Goal: Task Accomplishment & Management: Use online tool/utility

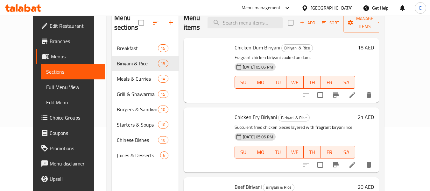
scroll to position [223, 0]
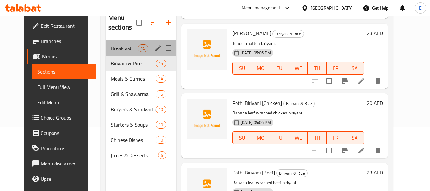
click at [112, 53] on div "Breakfast 15" at bounding box center [141, 47] width 71 height 15
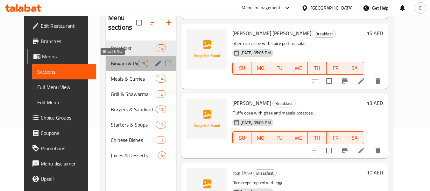
click at [119, 62] on span "Biriyani & Rice" at bounding box center [124, 64] width 27 height 8
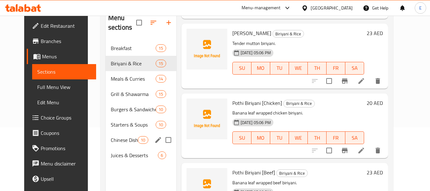
click at [115, 145] on div "Chinese Dishes 10" at bounding box center [141, 139] width 71 height 15
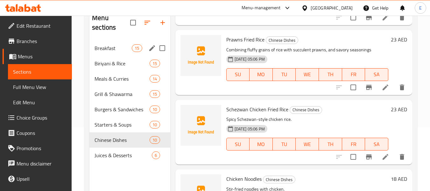
click at [107, 53] on div "Breakfast 15" at bounding box center [130, 47] width 81 height 15
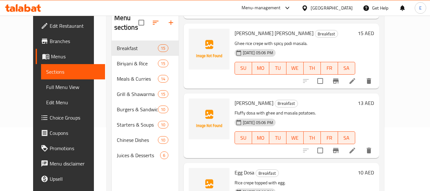
click at [46, 89] on span "Full Menu View" at bounding box center [73, 87] width 54 height 8
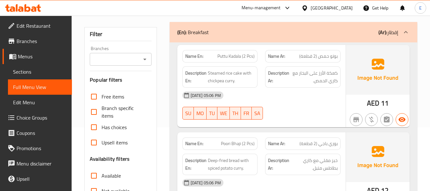
click at [328, 57] on span "بوتو حمص (2 قطعة)" at bounding box center [318, 56] width 39 height 7
click at [322, 51] on div "Name Ar: بوتو حمص (2 قطعة)" at bounding box center [302, 56] width 75 height 12
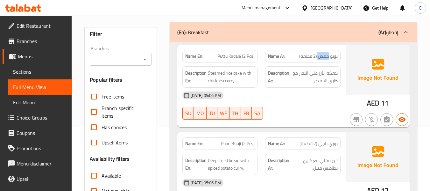
click at [322, 51] on div "Name Ar: بوتو حمص (2 قطعة)" at bounding box center [302, 56] width 75 height 12
click at [234, 56] on span "Puttu Kadala (2 Pcs)" at bounding box center [236, 56] width 37 height 7
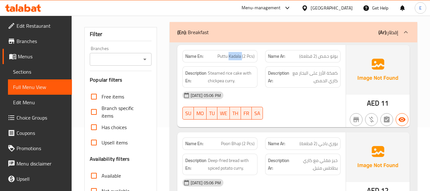
copy span "Kadala"
click at [317, 57] on span "بوتو حمص (2 قطعة)" at bounding box center [318, 56] width 39 height 7
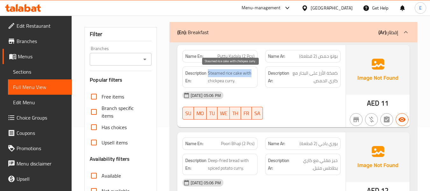
drag, startPoint x: 208, startPoint y: 73, endPoint x: 254, endPoint y: 75, distance: 46.3
click at [254, 75] on span "Steamed rice cake with chickpea curry." at bounding box center [231, 77] width 47 height 16
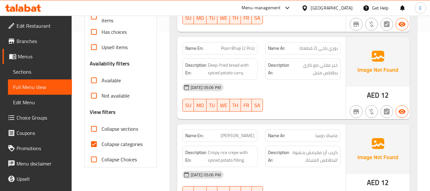
scroll to position [159, 0]
click at [224, 47] on span "Poori Bhaji (2 Pcs)" at bounding box center [238, 48] width 34 height 7
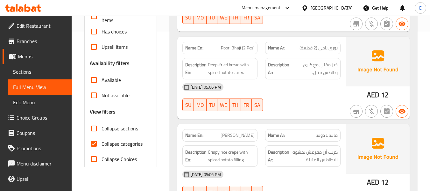
click at [319, 47] on span "بوري باجي (2 قطعة)" at bounding box center [319, 48] width 38 height 7
click at [321, 98] on div "[DATE] 05:06 PM SU MO TU WE TH FR SA" at bounding box center [262, 97] width 166 height 36
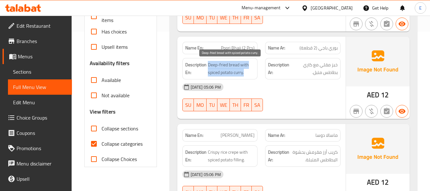
drag, startPoint x: 207, startPoint y: 61, endPoint x: 250, endPoint y: 72, distance: 44.7
click at [250, 72] on h6 "Description En: Deep-fried bread with spiced potato curry." at bounding box center [220, 69] width 70 height 16
click at [250, 72] on span "Deep-fried bread with spiced potato curry." at bounding box center [231, 69] width 47 height 16
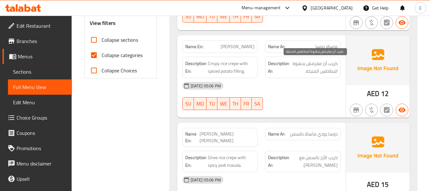
scroll to position [255, 0]
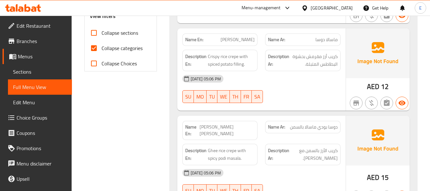
click at [239, 43] on span "[PERSON_NAME]" at bounding box center [238, 39] width 34 height 7
drag, startPoint x: 239, startPoint y: 43, endPoint x: 325, endPoint y: 40, distance: 86.4
click at [240, 43] on span "[PERSON_NAME]" at bounding box center [238, 39] width 34 height 7
click at [333, 40] on span "ماسالا دوسا" at bounding box center [327, 39] width 22 height 7
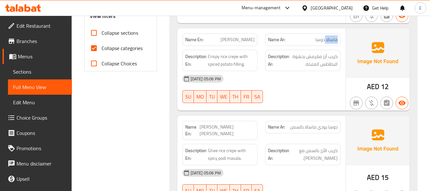
click at [333, 40] on span "ماسالا دوسا" at bounding box center [327, 39] width 22 height 7
drag, startPoint x: 209, startPoint y: 56, endPoint x: 255, endPoint y: 61, distance: 46.4
click at [255, 61] on div "Description En: Crispy rice crepe with spiced potato filling." at bounding box center [220, 60] width 75 height 21
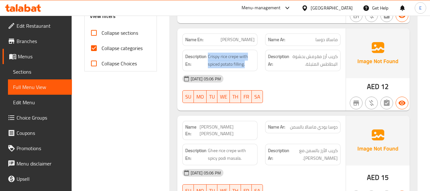
click at [255, 61] on div "Description En: Crispy rice crepe with spiced potato filling." at bounding box center [220, 60] width 75 height 21
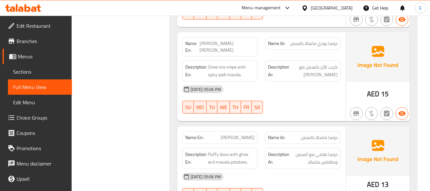
scroll to position [350, 0]
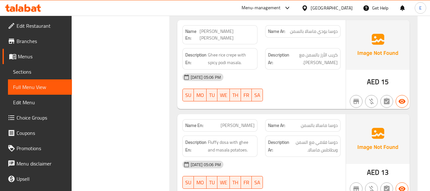
click at [226, 30] on span "[PERSON_NAME] [PERSON_NAME]" at bounding box center [227, 34] width 55 height 13
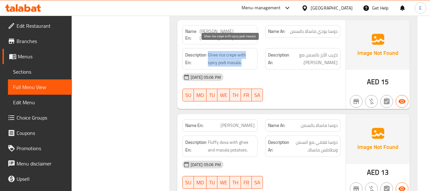
drag, startPoint x: 210, startPoint y: 46, endPoint x: 246, endPoint y: 55, distance: 37.4
click at [246, 55] on span "Ghee rice crepe with spicy podi masala." at bounding box center [231, 59] width 47 height 16
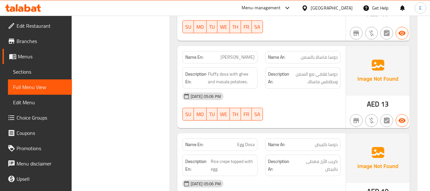
scroll to position [446, 0]
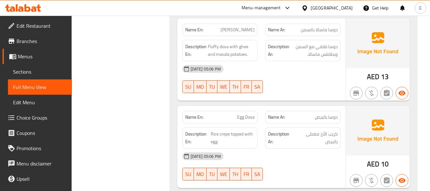
click at [321, 26] on span "دوسا ماسالا بالسمن" at bounding box center [319, 29] width 37 height 7
click at [236, 24] on div "Name En: [PERSON_NAME]" at bounding box center [220, 30] width 75 height 12
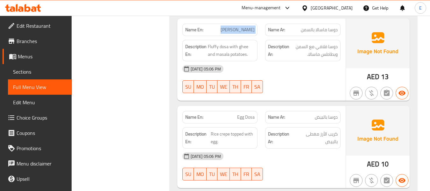
click at [236, 24] on div "Name En: [PERSON_NAME]" at bounding box center [220, 30] width 75 height 12
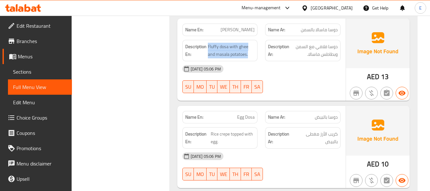
drag, startPoint x: 208, startPoint y: 36, endPoint x: 262, endPoint y: 41, distance: 54.7
click at [262, 41] on div "Description En: Fluffy dosa with ghee and masala potatoes. Description Ar: دوسا…" at bounding box center [262, 50] width 166 height 29
click at [262, 41] on div "Description Ar: دوسا فلافي مع السمن وبطاطس ماسالا." at bounding box center [303, 50] width 83 height 29
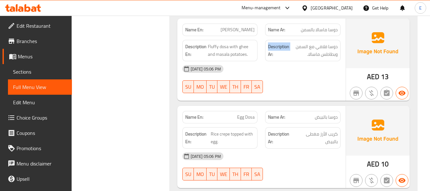
click at [262, 41] on div "Description Ar: دوسا فلافي مع السمن وبطاطس ماسالا." at bounding box center [303, 50] width 83 height 29
click at [315, 65] on div "[DATE] 05:06 PM" at bounding box center [262, 68] width 166 height 15
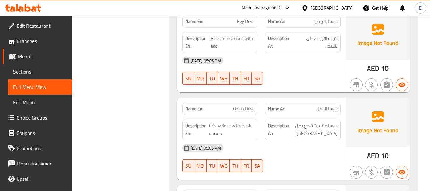
scroll to position [510, 0]
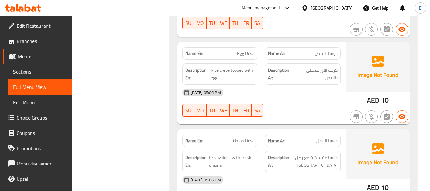
click at [246, 60] on div "Description En: Rice crepe topped with egg." at bounding box center [220, 74] width 83 height 29
click at [256, 50] on div "Name En: Egg Dosa" at bounding box center [220, 53] width 75 height 12
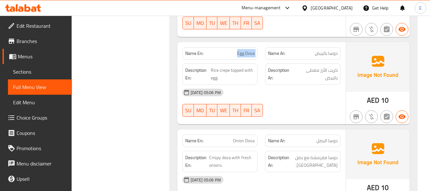
click at [256, 50] on div "Name En: Egg Dosa" at bounding box center [220, 53] width 75 height 12
click at [332, 50] on span "دوسا بالبيض" at bounding box center [326, 53] width 23 height 7
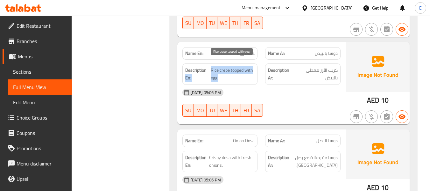
drag, startPoint x: 211, startPoint y: 61, endPoint x: 252, endPoint y: 69, distance: 41.9
click at [252, 69] on h6 "Description En: Rice crepe topped with egg." at bounding box center [220, 74] width 70 height 16
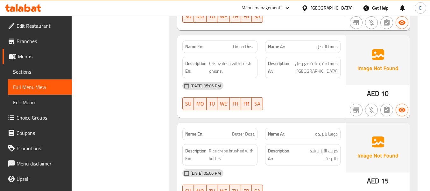
scroll to position [605, 0]
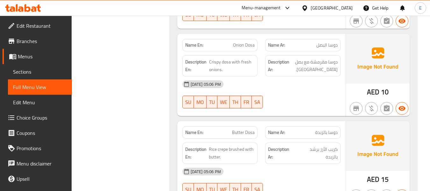
click at [253, 42] on span "Onion Dosa" at bounding box center [244, 45] width 22 height 7
click at [331, 42] on span "دوسا البصل" at bounding box center [327, 45] width 21 height 7
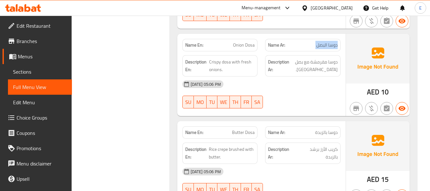
click at [331, 42] on span "دوسا البصل" at bounding box center [327, 45] width 21 height 7
click at [289, 104] on div at bounding box center [303, 108] width 83 height 8
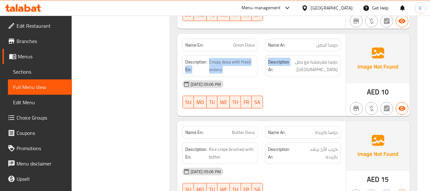
drag, startPoint x: 208, startPoint y: 55, endPoint x: 265, endPoint y: 60, distance: 56.9
click at [265, 60] on div "Description En: Crispy dosa with fresh onions. Description Ar: دوسا مقرمشة مع ب…" at bounding box center [262, 65] width 166 height 29
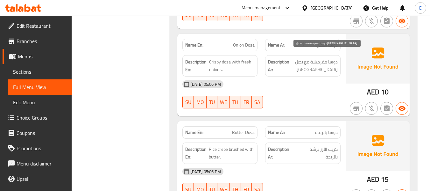
click at [301, 58] on span "دوسا مقرمشة مع بصل [GEOGRAPHIC_DATA]." at bounding box center [314, 66] width 47 height 16
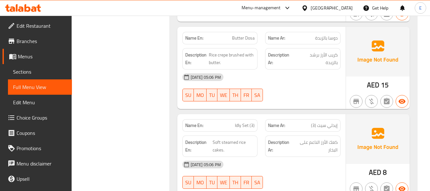
scroll to position [701, 0]
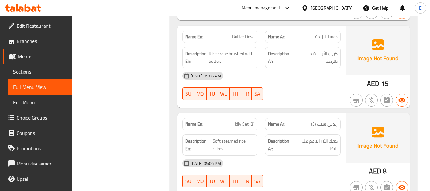
click at [239, 33] on span "Butter Dosa" at bounding box center [243, 36] width 23 height 7
click at [321, 34] on span "دوسا بالزبدة" at bounding box center [326, 36] width 23 height 7
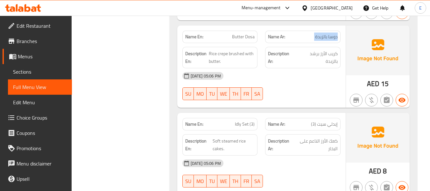
click at [321, 34] on span "دوسا بالزبدة" at bounding box center [326, 36] width 23 height 7
click at [317, 50] on span "كريب الأرز برشد بالزبدة" at bounding box center [317, 58] width 41 height 16
click at [233, 50] on span "Rice crepe brushed with butter." at bounding box center [232, 58] width 46 height 16
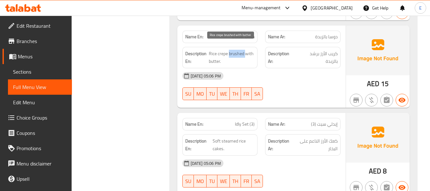
click at [233, 50] on span "Rice crepe brushed with butter." at bounding box center [232, 58] width 46 height 16
click at [294, 68] on div "[DATE] 05:06 PM" at bounding box center [262, 75] width 166 height 15
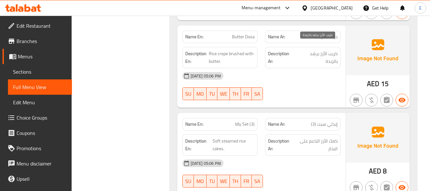
click at [324, 50] on span "كريب الأرز برشد بالزبدة" at bounding box center [317, 58] width 41 height 16
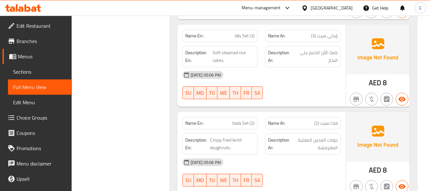
scroll to position [796, 0]
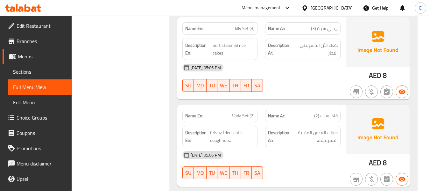
click at [330, 25] on span "إيدلي سيت (3)" at bounding box center [324, 28] width 27 height 7
drag, startPoint x: 211, startPoint y: 36, endPoint x: 249, endPoint y: 45, distance: 39.3
click at [249, 45] on h6 "Description En: Soft steamed rice cakes." at bounding box center [220, 49] width 70 height 16
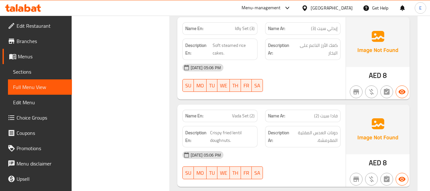
click at [326, 41] on span "كعك الأرز الناعم على البخار" at bounding box center [316, 49] width 44 height 16
click at [325, 60] on div "[DATE] 05:06 PM" at bounding box center [262, 67] width 166 height 15
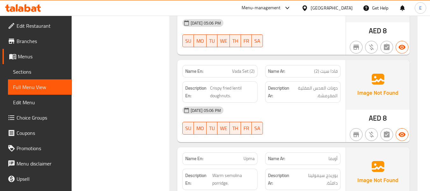
scroll to position [860, 0]
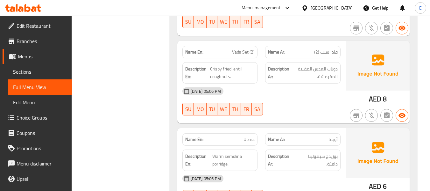
click at [322, 49] on span "فادا سيت (2)" at bounding box center [326, 52] width 24 height 7
click at [245, 49] on span "Vada Set (2)" at bounding box center [243, 52] width 23 height 7
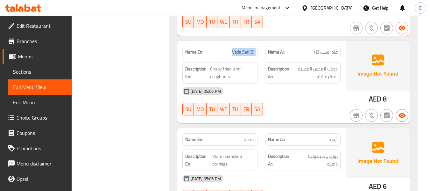
click at [245, 49] on span "Vada Set (2)" at bounding box center [243, 52] width 23 height 7
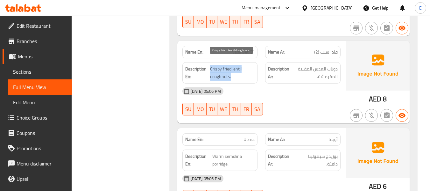
drag, startPoint x: 223, startPoint y: 63, endPoint x: 251, endPoint y: 72, distance: 29.4
click at [251, 72] on span "Crispy fried lentil doughnuts." at bounding box center [232, 73] width 45 height 16
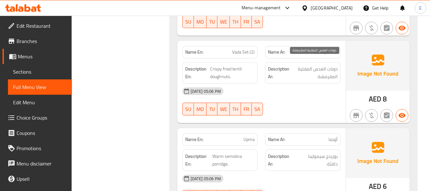
click at [326, 65] on span "دونات العدس المقلية المقرمشة." at bounding box center [314, 73] width 47 height 16
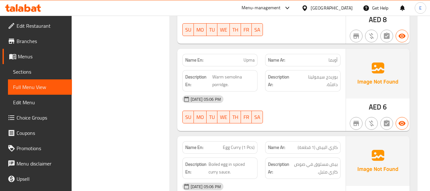
scroll to position [956, 0]
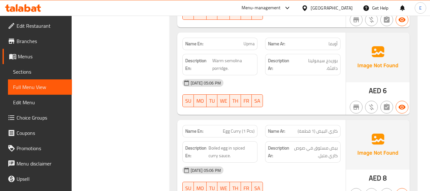
click at [333, 40] on span "أوبما" at bounding box center [333, 43] width 9 height 7
click at [244, 40] on span "Upma" at bounding box center [249, 43] width 11 height 7
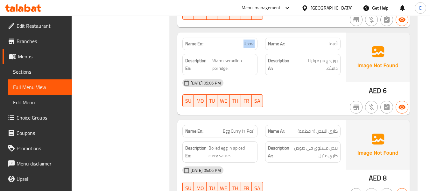
click at [244, 40] on span "Upma" at bounding box center [249, 43] width 11 height 7
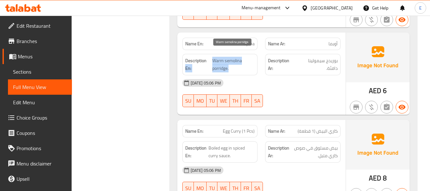
drag, startPoint x: 211, startPoint y: 52, endPoint x: 228, endPoint y: 61, distance: 19.9
click at [228, 61] on h6 "Description En: Warm semolina porridge." at bounding box center [220, 65] width 70 height 16
click at [228, 61] on span "Warm semolina porridge." at bounding box center [233, 65] width 43 height 16
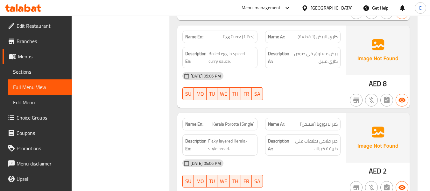
scroll to position [1051, 0]
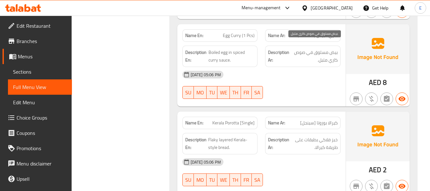
click at [319, 42] on div "Description Ar: بيض مسلوق في صوص كاري متبل." at bounding box center [303, 56] width 83 height 29
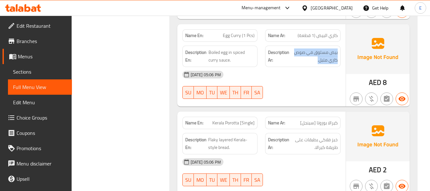
click at [319, 42] on div "Description Ar: بيض مسلوق في صوص كاري متبل." at bounding box center [303, 56] width 83 height 29
click at [321, 32] on span "كاري البيض (1 قطعة)" at bounding box center [318, 35] width 40 height 7
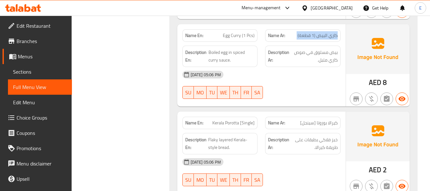
click at [321, 32] on span "كاري البيض (1 قطعة)" at bounding box center [318, 35] width 40 height 7
click at [265, 28] on div "Name Ar: كاري البيض (1 قطعة)" at bounding box center [303, 35] width 83 height 20
click at [250, 32] on span "Egg Curry (1 Pcs)" at bounding box center [239, 35] width 32 height 7
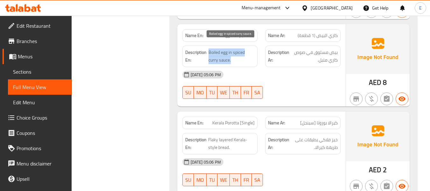
drag, startPoint x: 209, startPoint y: 44, endPoint x: 246, endPoint y: 50, distance: 37.8
click at [246, 50] on span "Boiled egg in spiced curry sauce." at bounding box center [232, 56] width 46 height 16
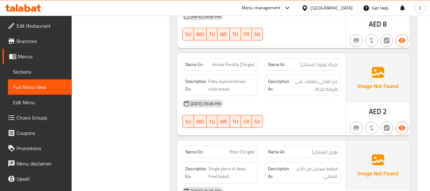
scroll to position [1115, 0]
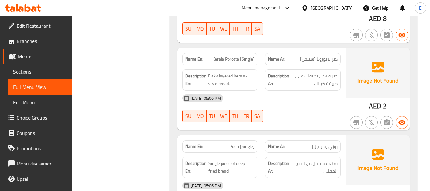
click at [226, 56] on span "Kerala Porotta [Single]" at bounding box center [233, 59] width 42 height 7
drag, startPoint x: 226, startPoint y: 51, endPoint x: 319, endPoint y: 50, distance: 92.1
click at [227, 56] on span "Kerala Porotta [Single]" at bounding box center [233, 59] width 42 height 7
click at [333, 56] on span "كيرالا بوروتا [سينجل]" at bounding box center [319, 59] width 38 height 7
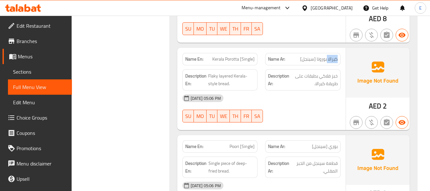
click at [333, 56] on span "كيرالا بوروتا [سينجل]" at bounding box center [319, 59] width 38 height 7
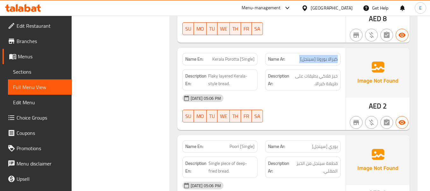
click at [333, 56] on span "كيرالا بوروتا [سينجل]" at bounding box center [319, 59] width 38 height 7
click at [304, 103] on div "[DATE] 05:06 PM SU MO TU WE TH FR SA" at bounding box center [262, 108] width 166 height 36
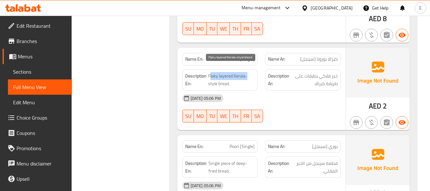
drag, startPoint x: 214, startPoint y: 68, endPoint x: 254, endPoint y: 71, distance: 39.9
click at [254, 72] on span "Flaky layered Kerala-style bread." at bounding box center [231, 80] width 47 height 16
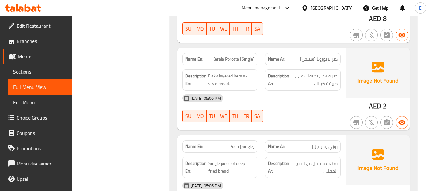
click at [330, 56] on span "كيرالا بوروتا [سينجل]" at bounding box center [319, 59] width 38 height 7
click at [249, 56] on span "Kerala Porotta [Single]" at bounding box center [233, 59] width 42 height 7
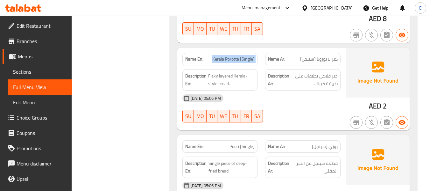
click at [249, 56] on span "Kerala Porotta [Single]" at bounding box center [233, 59] width 42 height 7
click at [329, 110] on div "[DATE] 05:06 PM SU MO TU WE TH FR SA" at bounding box center [262, 108] width 166 height 36
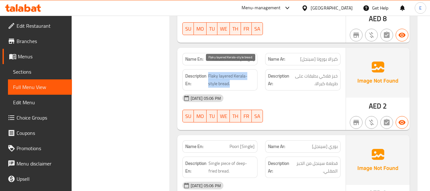
drag, startPoint x: 208, startPoint y: 68, endPoint x: 237, endPoint y: 78, distance: 31.2
click at [237, 78] on h6 "Description En: Flaky layered Kerala-style bread." at bounding box center [220, 80] width 70 height 16
click at [237, 78] on span "Flaky layered Kerala-style bread." at bounding box center [231, 80] width 47 height 16
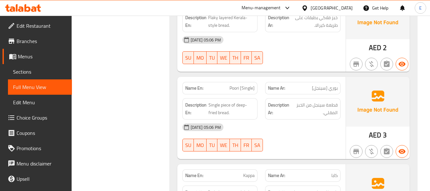
scroll to position [1210, 0]
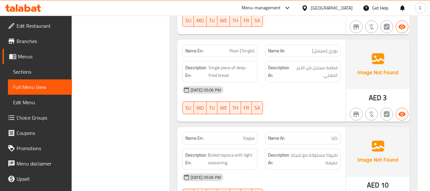
click at [247, 47] on span "Poori [Single]" at bounding box center [242, 50] width 25 height 7
click at [323, 45] on div "Name Ar: بوري [سينجل]" at bounding box center [302, 51] width 75 height 12
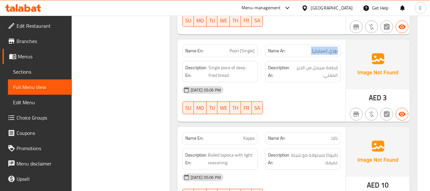
click at [323, 45] on div "Name Ar: بوري [سينجل]" at bounding box center [302, 51] width 75 height 12
click at [308, 68] on span "قطعة سينجل من الخبز المقلي." at bounding box center [315, 72] width 46 height 16
click at [303, 64] on span "قطعة سينجل من الخبز المقلي." at bounding box center [315, 72] width 46 height 16
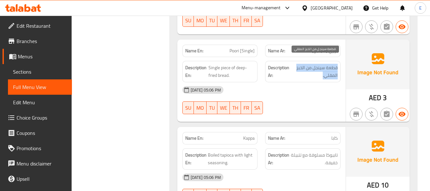
click at [303, 64] on span "قطعة سينجل من الخبز المقلي." at bounding box center [315, 72] width 46 height 16
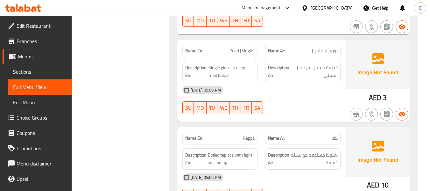
drag, startPoint x: 300, startPoint y: 98, endPoint x: 271, endPoint y: 83, distance: 32.6
click at [300, 99] on div "[DATE] 05:06 PM SU MO TU WE TH FR SA" at bounding box center [262, 100] width 166 height 36
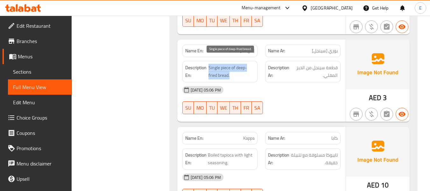
drag, startPoint x: 209, startPoint y: 61, endPoint x: 248, endPoint y: 74, distance: 40.7
click at [248, 74] on div "Description En: Single piece of deep-fried bread." at bounding box center [220, 71] width 75 height 21
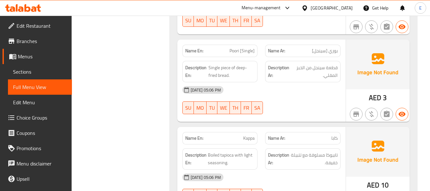
click at [248, 74] on div "Description En: Single piece of deep-fried bread." at bounding box center [220, 71] width 75 height 21
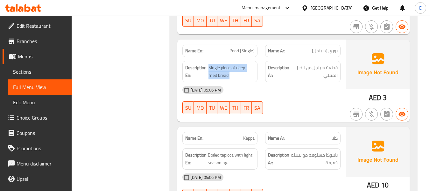
click at [248, 74] on div "Description En: Single piece of deep-fried bread." at bounding box center [220, 71] width 75 height 21
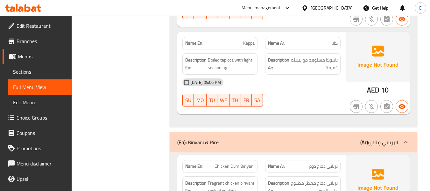
scroll to position [1306, 0]
click at [336, 39] on span "كابا" at bounding box center [335, 42] width 6 height 7
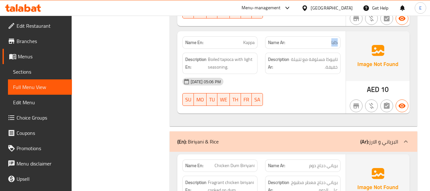
click at [336, 39] on span "كابا" at bounding box center [335, 42] width 6 height 7
click at [247, 39] on span "Kappa" at bounding box center [248, 42] width 11 height 7
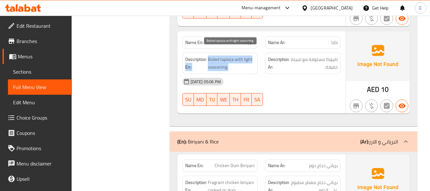
drag, startPoint x: 207, startPoint y: 53, endPoint x: 248, endPoint y: 62, distance: 42.4
click at [248, 62] on h6 "Description En: Boiled tapioca with light seasoning." at bounding box center [220, 63] width 70 height 16
click at [248, 62] on span "Boiled tapioca with light seasoning." at bounding box center [231, 63] width 47 height 16
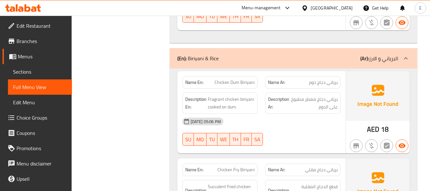
scroll to position [1401, 0]
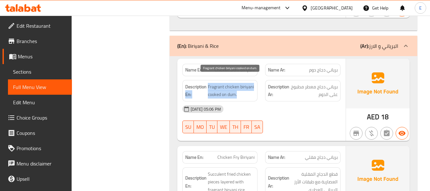
drag, startPoint x: 207, startPoint y: 78, endPoint x: 252, endPoint y: 86, distance: 46.2
click at [252, 86] on span "Fragrant chicken biriyani cooked on dum." at bounding box center [231, 91] width 47 height 16
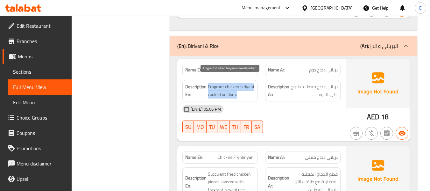
click at [252, 86] on span "Fragrant chicken biriyani cooked on dum." at bounding box center [231, 91] width 47 height 16
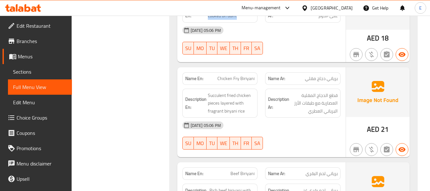
scroll to position [1497, 0]
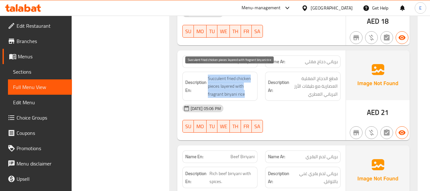
drag, startPoint x: 207, startPoint y: 69, endPoint x: 244, endPoint y: 91, distance: 42.7
click at [244, 91] on span "Succulent fried chicken pieces layered with fragrant biryani rice" at bounding box center [231, 87] width 47 height 24
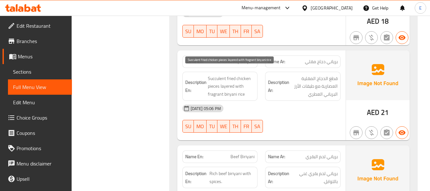
click at [244, 91] on span "Succulent fried chicken pieces layered with fragrant biryani rice" at bounding box center [231, 87] width 47 height 24
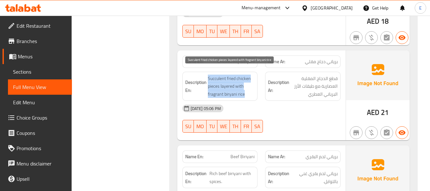
click at [244, 91] on span "Succulent fried chicken pieces layered with fragrant biryani rice" at bounding box center [231, 87] width 47 height 24
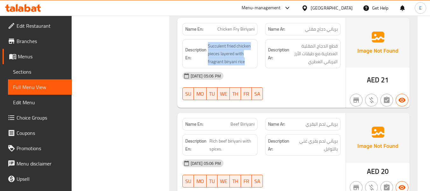
scroll to position [1529, 0]
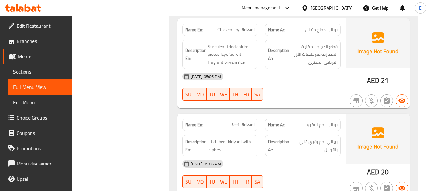
copy span "Chicken Fry Biriyani"
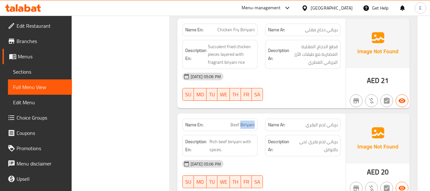
copy span "Beef Biriyani"
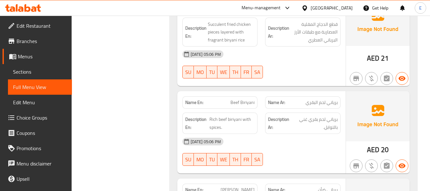
scroll to position [1561, 0]
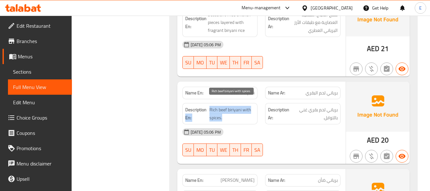
drag, startPoint x: 208, startPoint y: 100, endPoint x: 252, endPoint y: 112, distance: 45.7
click at [252, 112] on span "Rich beef biriyani with spices." at bounding box center [232, 114] width 45 height 16
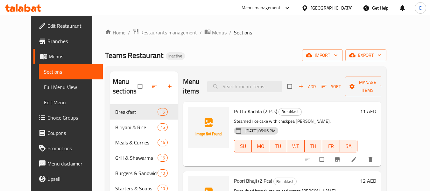
click at [157, 32] on span "Restaurants management" at bounding box center [168, 33] width 57 height 8
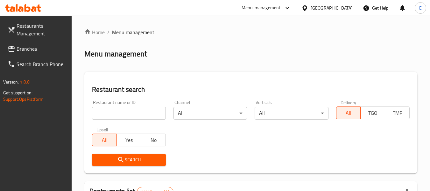
click at [18, 52] on span "Branches" at bounding box center [42, 49] width 50 height 8
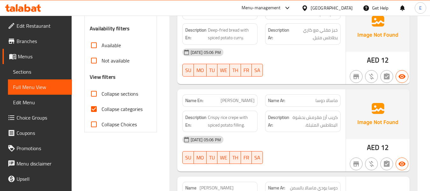
scroll to position [223, 0]
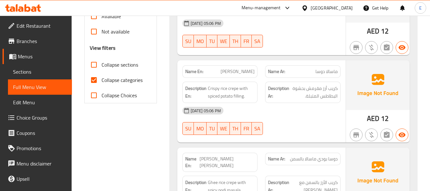
click at [90, 81] on input "Collapse categories" at bounding box center [93, 79] width 15 height 15
checkbox input "false"
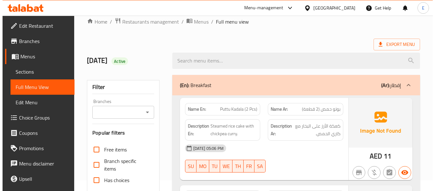
scroll to position [0, 0]
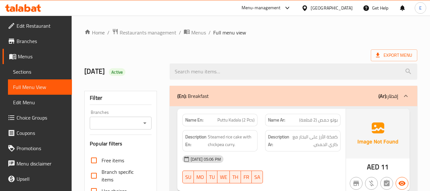
click at [322, 51] on div "Export Menu" at bounding box center [250, 55] width 333 height 12
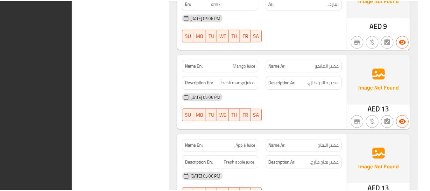
scroll to position [8603, 0]
